Goal: Transaction & Acquisition: Purchase product/service

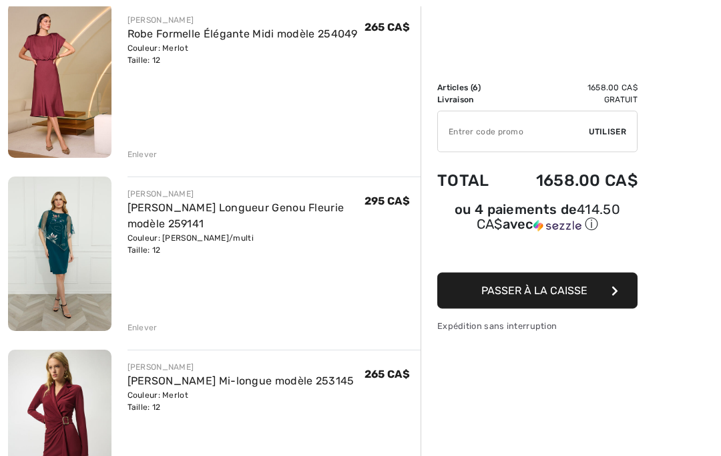
scroll to position [346, 0]
click at [134, 331] on div "Enlever" at bounding box center [143, 327] width 30 height 12
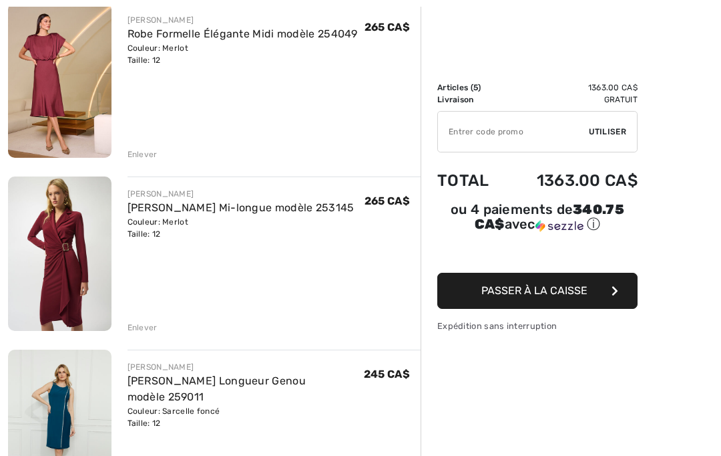
click at [121, 323] on div "JOSEPH RIBKOFF Robe Portefeuille Mi-longue modèle 253145 Couleur: Merlot Taille…" at bounding box center [267, 254] width 310 height 157
click at [140, 331] on div "Enlever" at bounding box center [143, 327] width 30 height 12
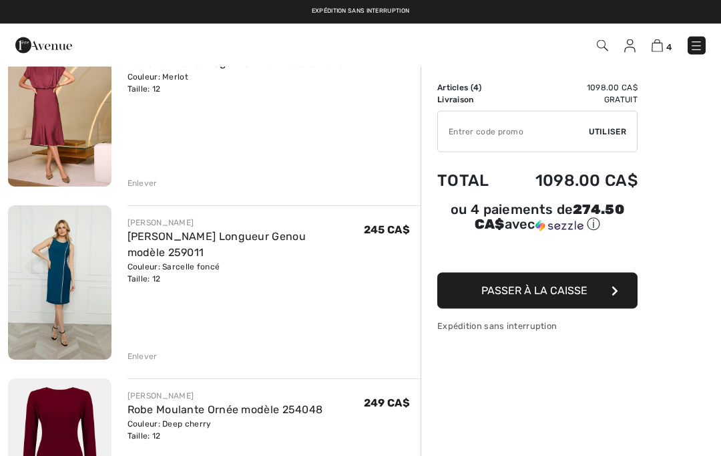
scroll to position [308, 0]
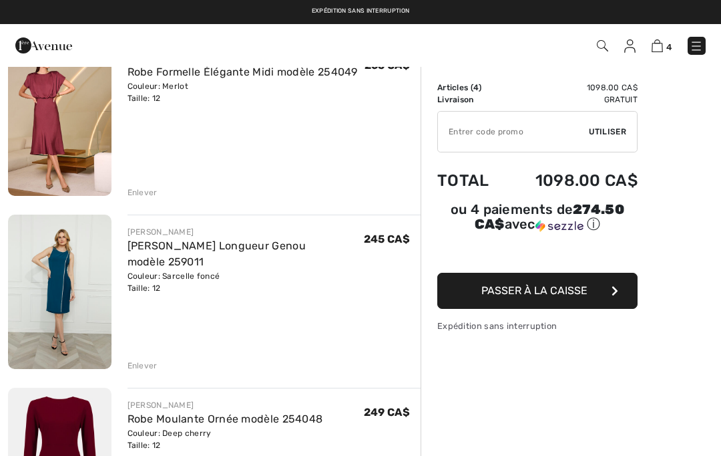
click at [135, 357] on div "Enlever" at bounding box center [275, 364] width 294 height 15
click at [135, 361] on div "Enlever" at bounding box center [143, 365] width 30 height 12
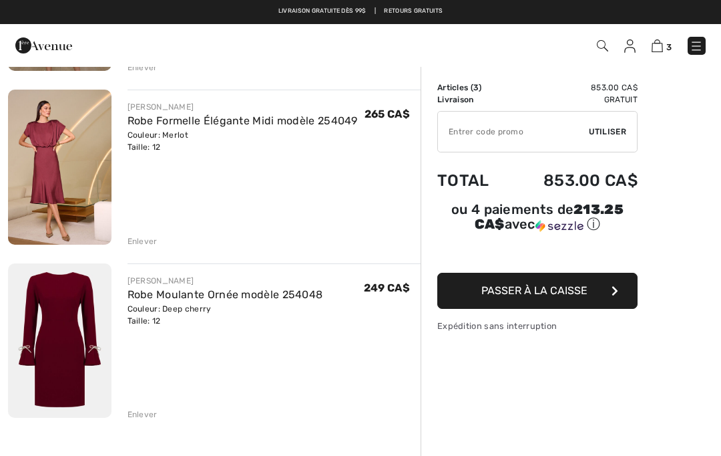
scroll to position [176, 0]
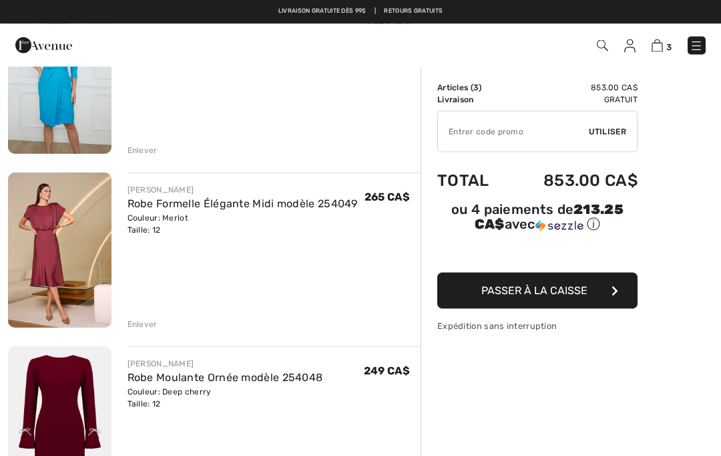
click at [147, 328] on div "Enlever" at bounding box center [143, 325] width 30 height 12
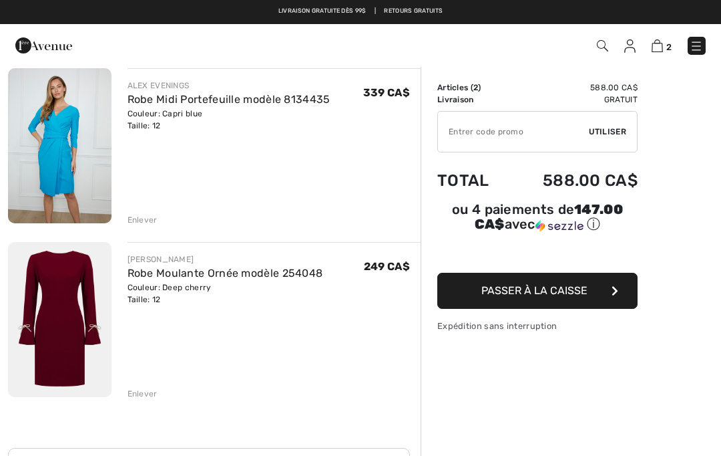
scroll to position [0, 0]
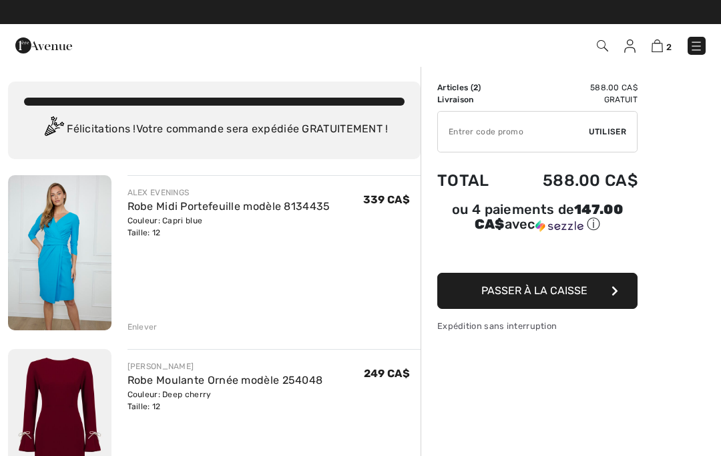
click at [135, 327] on div "Enlever" at bounding box center [143, 327] width 30 height 12
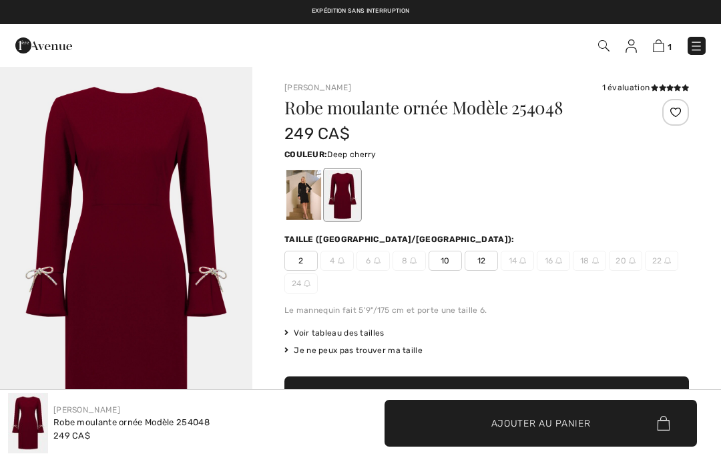
checkbox input "true"
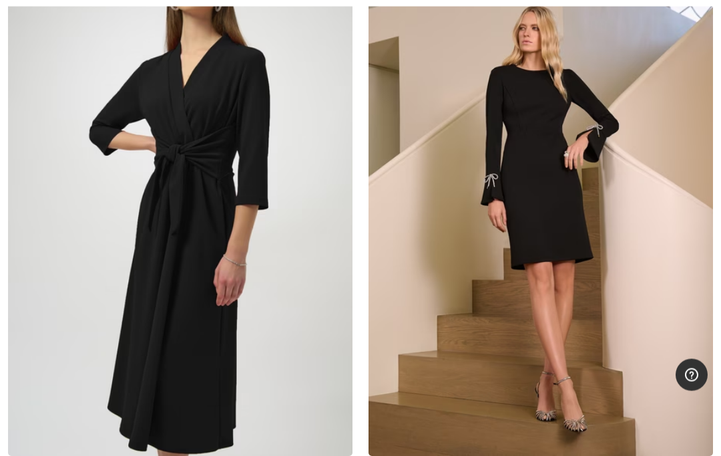
scroll to position [3295, 0]
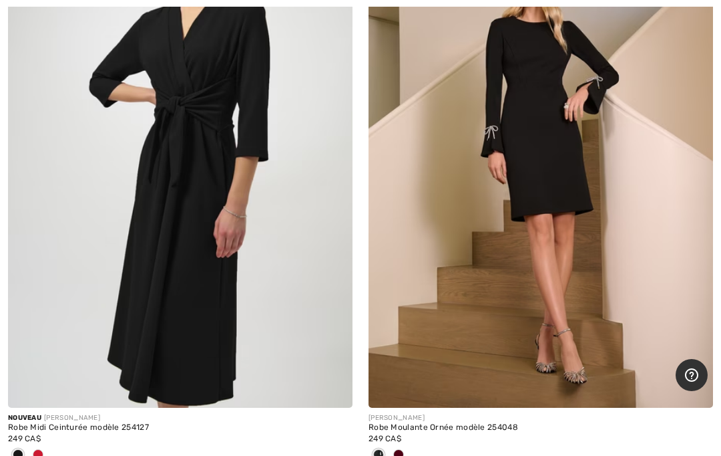
click at [44, 454] on div at bounding box center [38, 455] width 20 height 22
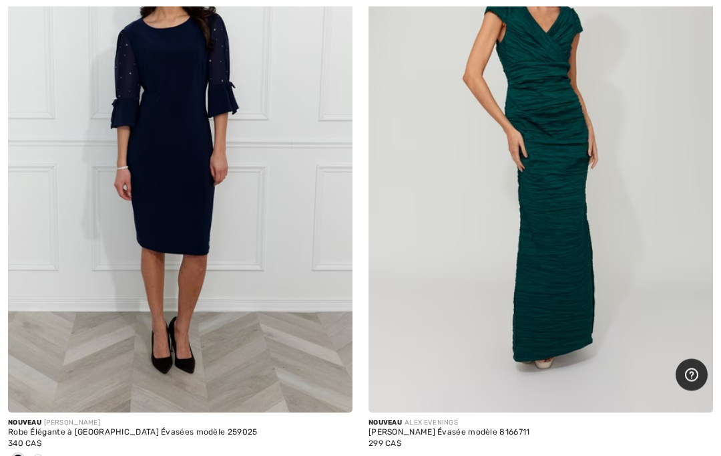
scroll to position [4148, 0]
click at [33, 455] on span at bounding box center [38, 459] width 11 height 11
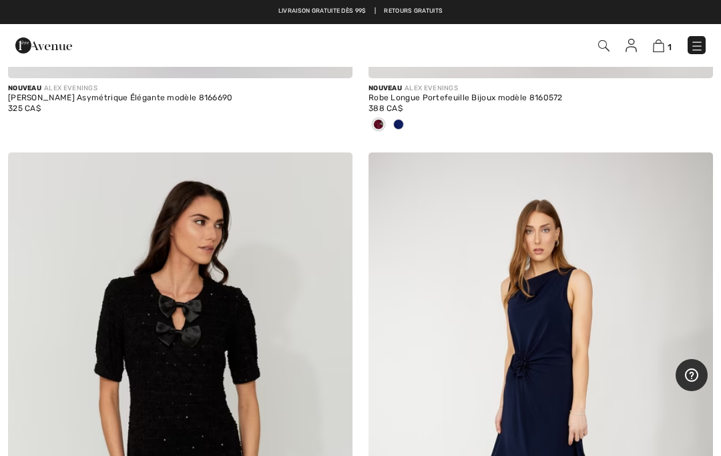
scroll to position [5621, 0]
